Goal: Entertainment & Leisure: Consume media (video, audio)

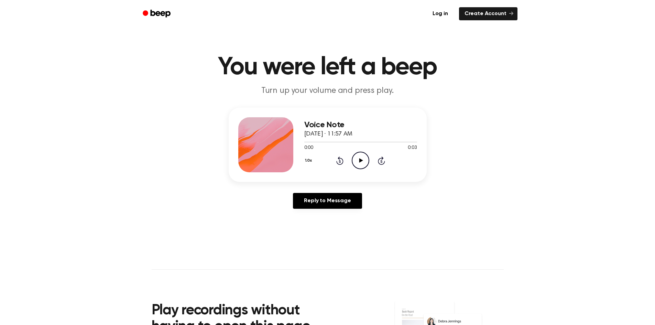
click at [358, 163] on icon "Play Audio" at bounding box center [360, 161] width 18 height 18
click at [358, 163] on icon "Pause Audio" at bounding box center [360, 161] width 18 height 18
click at [341, 160] on icon "Rewind 5 seconds" at bounding box center [340, 160] width 8 height 9
click at [365, 167] on icon "Play Audio" at bounding box center [360, 161] width 18 height 18
click at [362, 160] on icon at bounding box center [361, 160] width 4 height 4
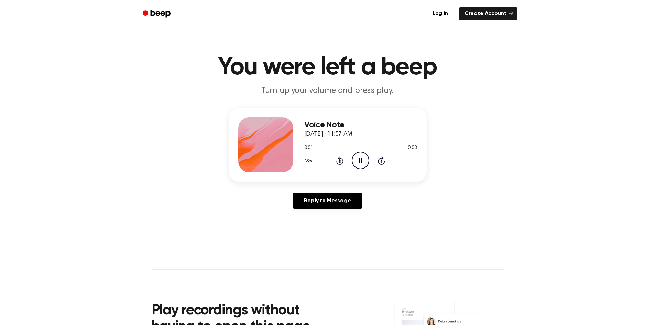
click at [359, 160] on icon at bounding box center [360, 160] width 3 height 4
